Goal: Task Accomplishment & Management: Manage account settings

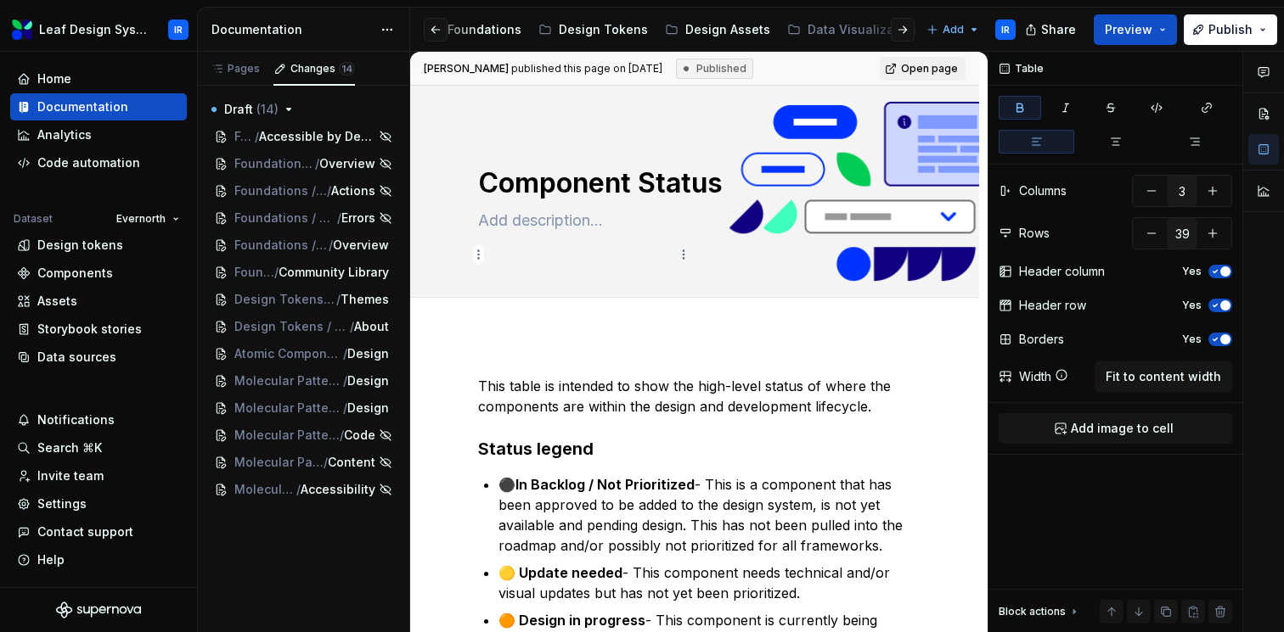
scroll to position [1640, 0]
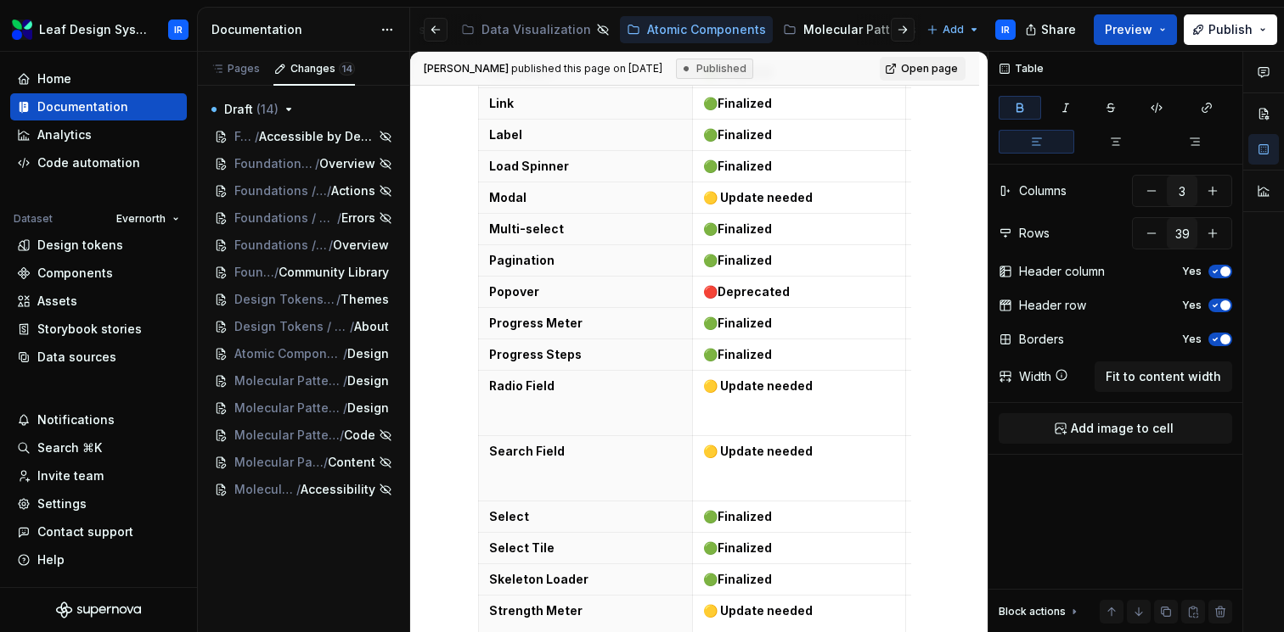
type textarea "*"
click at [74, 476] on div "Invite team" at bounding box center [70, 476] width 66 height 17
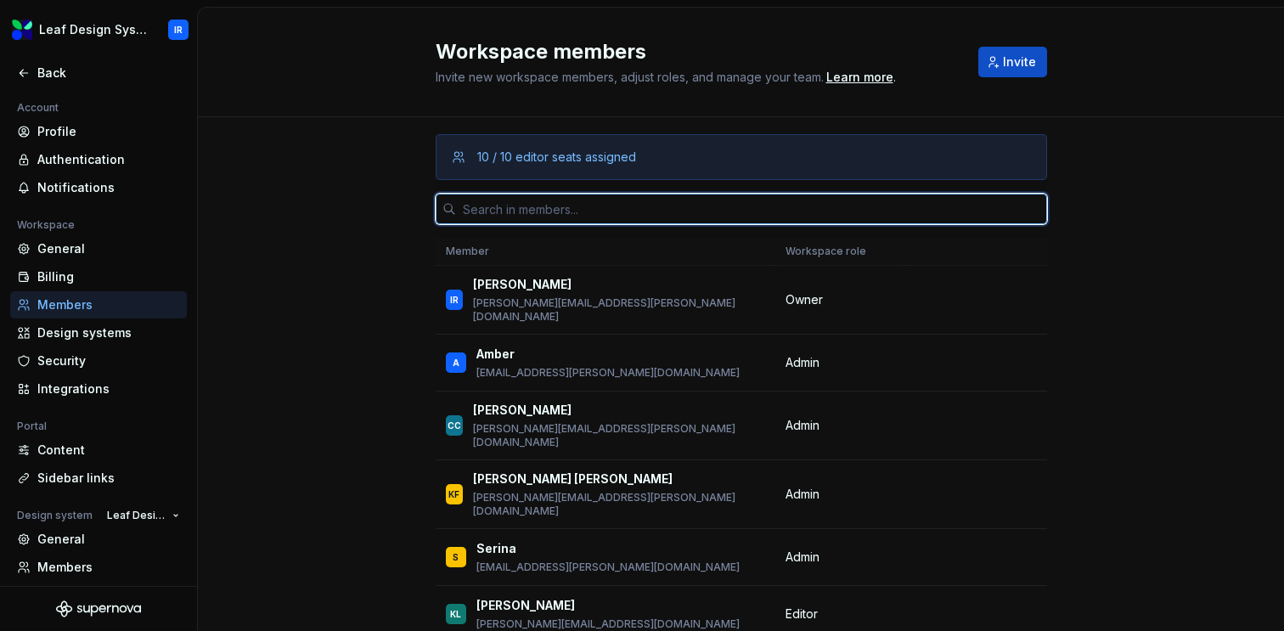
click at [561, 220] on input "text" at bounding box center [751, 209] width 591 height 31
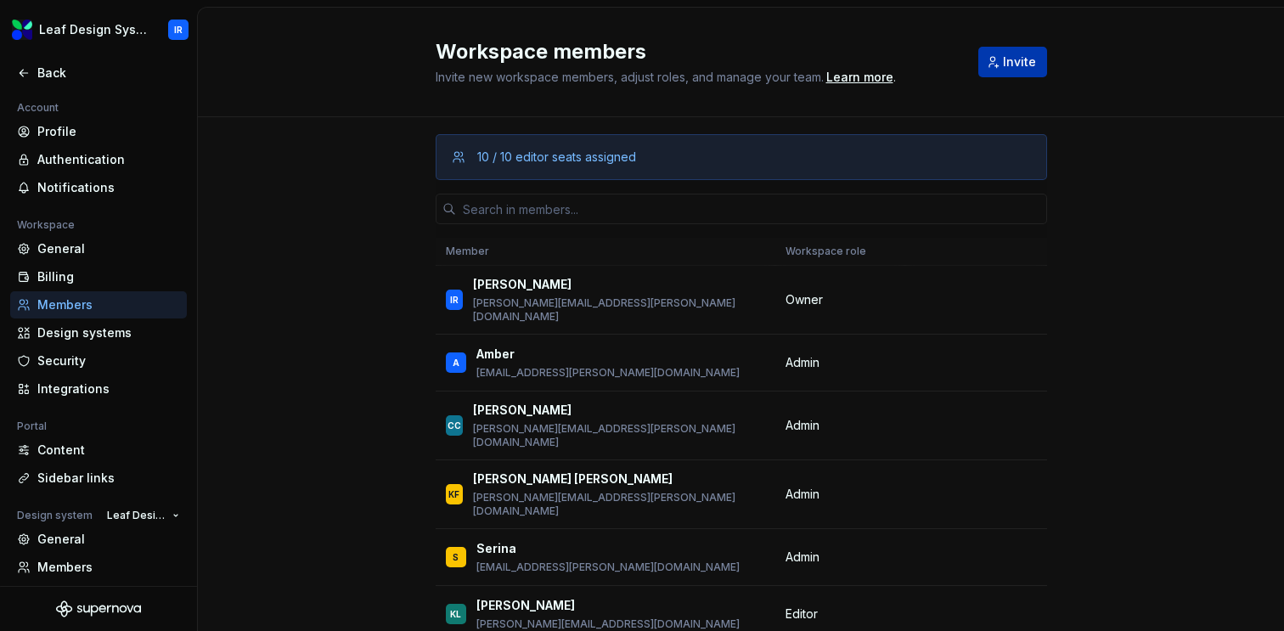
click at [1001, 61] on button "Invite" at bounding box center [1012, 62] width 69 height 31
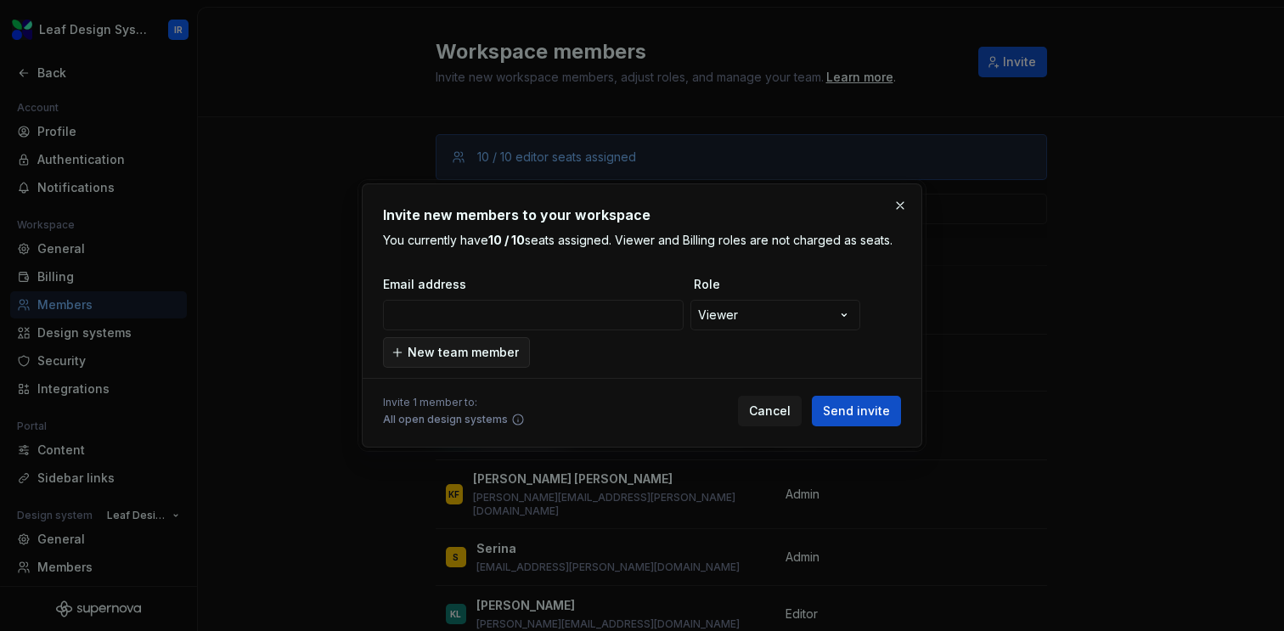
type input "[PERSON_NAME][EMAIL_ADDRESS][PERSON_NAME][DOMAIN_NAME]"
click at [863, 409] on span "Send invite" at bounding box center [856, 410] width 67 height 17
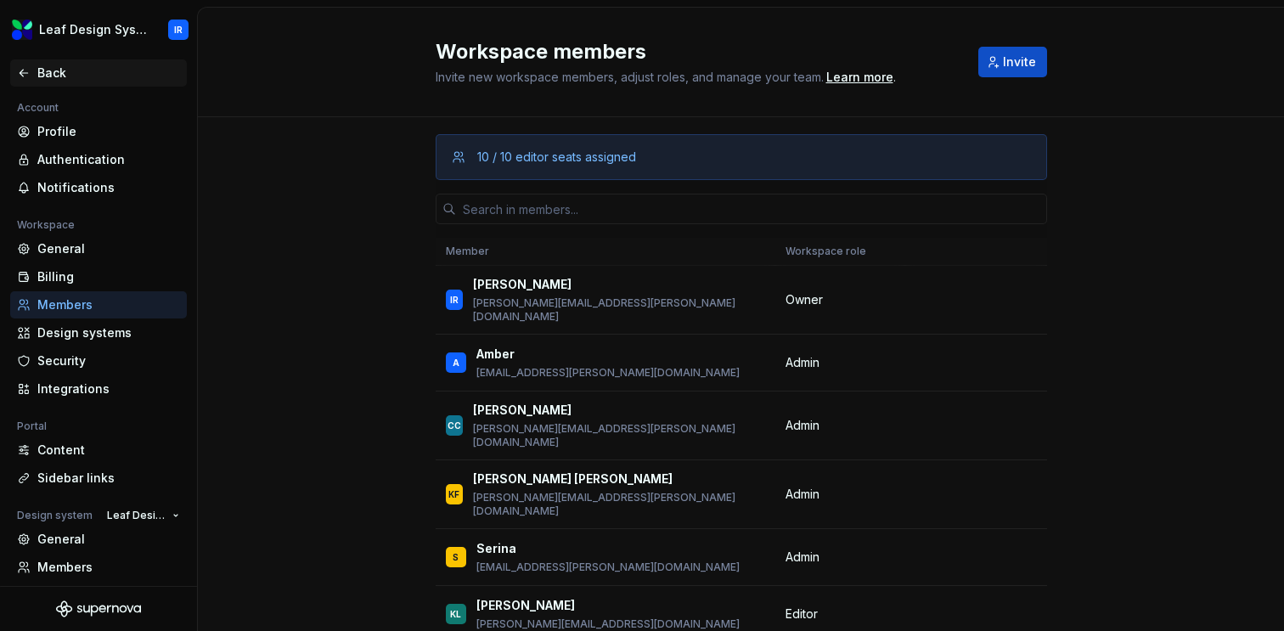
click at [59, 80] on div "Back" at bounding box center [108, 73] width 143 height 17
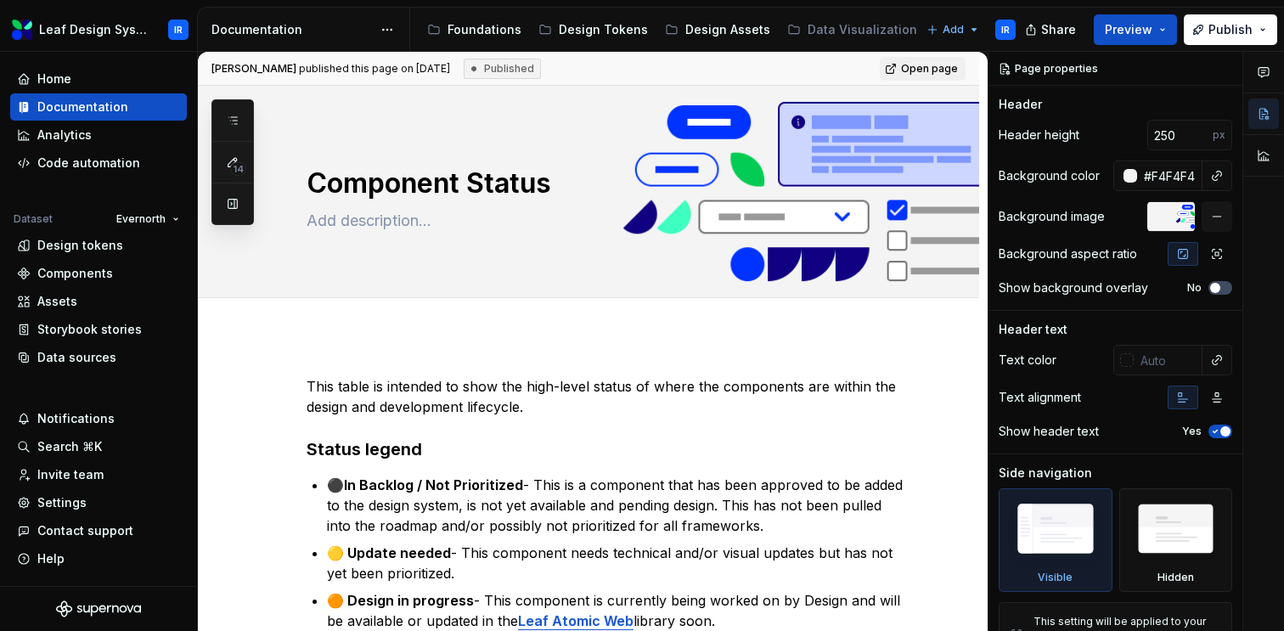
scroll to position [1, 0]
type textarea "*"
